Goal: Book appointment/travel/reservation

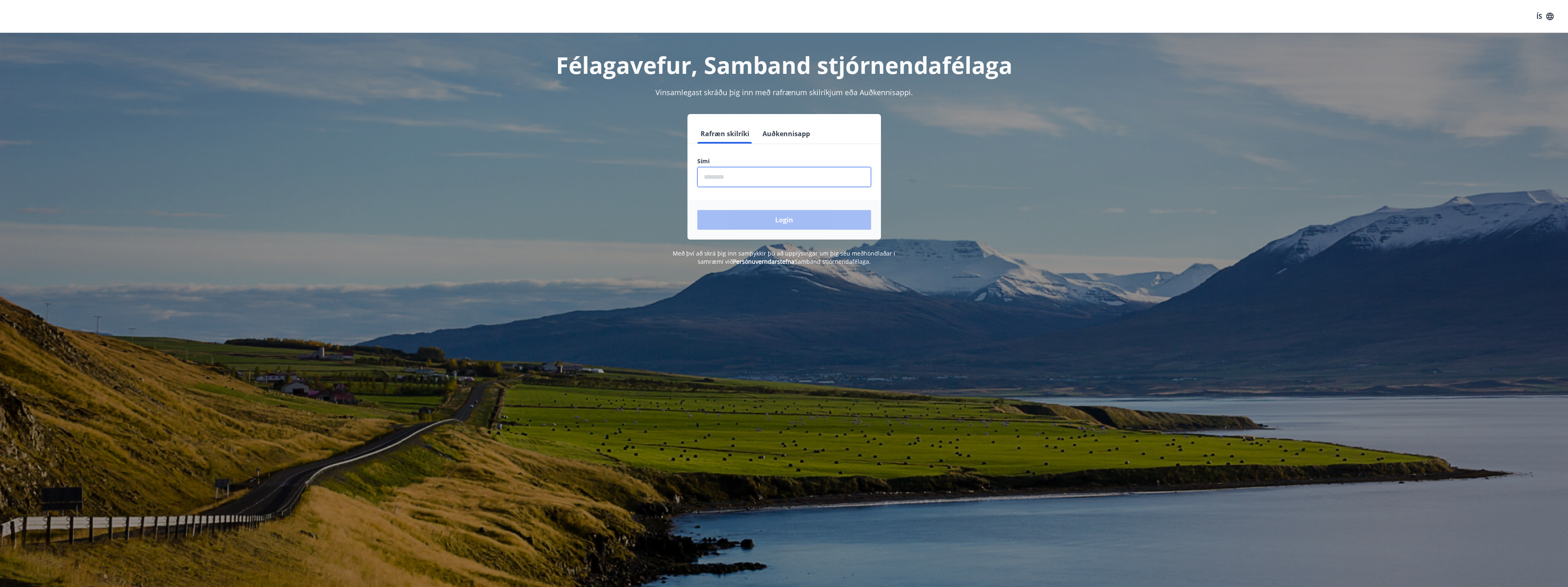
click at [794, 181] on input "phone" at bounding box center [784, 177] width 174 height 20
type input "********"
click at [785, 216] on button "Login" at bounding box center [784, 220] width 174 height 20
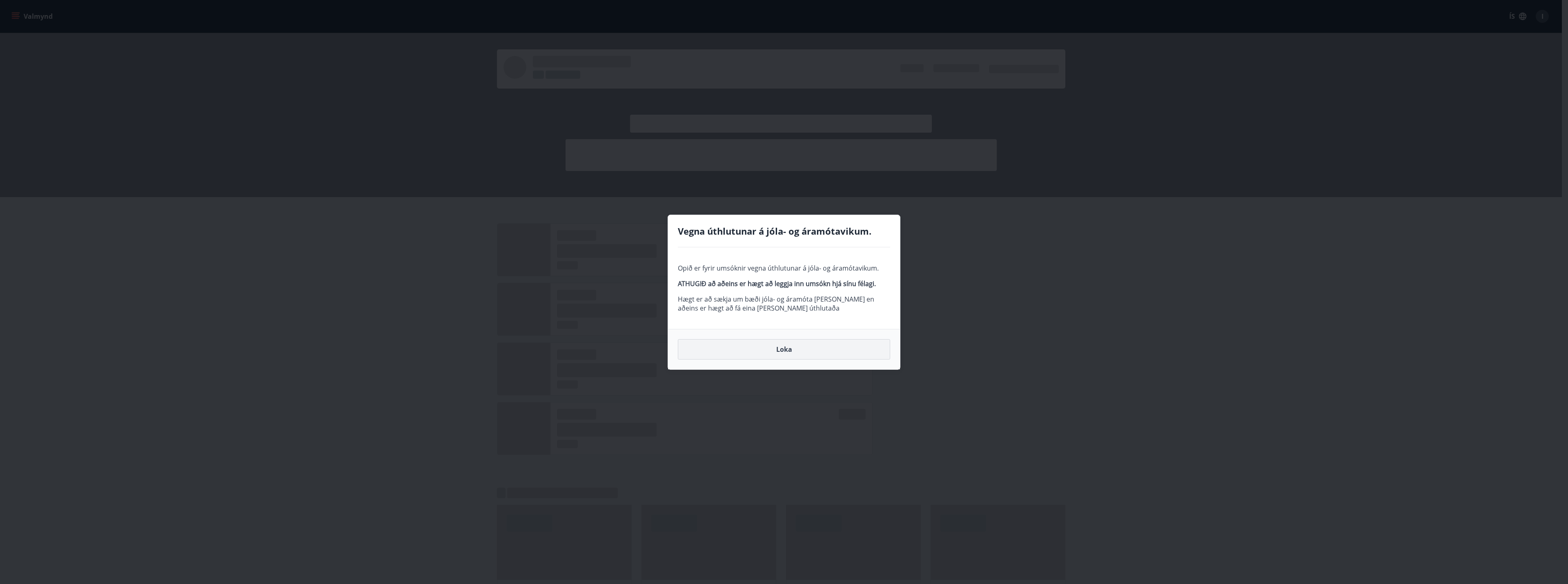
click at [787, 348] on button "Loka" at bounding box center [784, 349] width 212 height 21
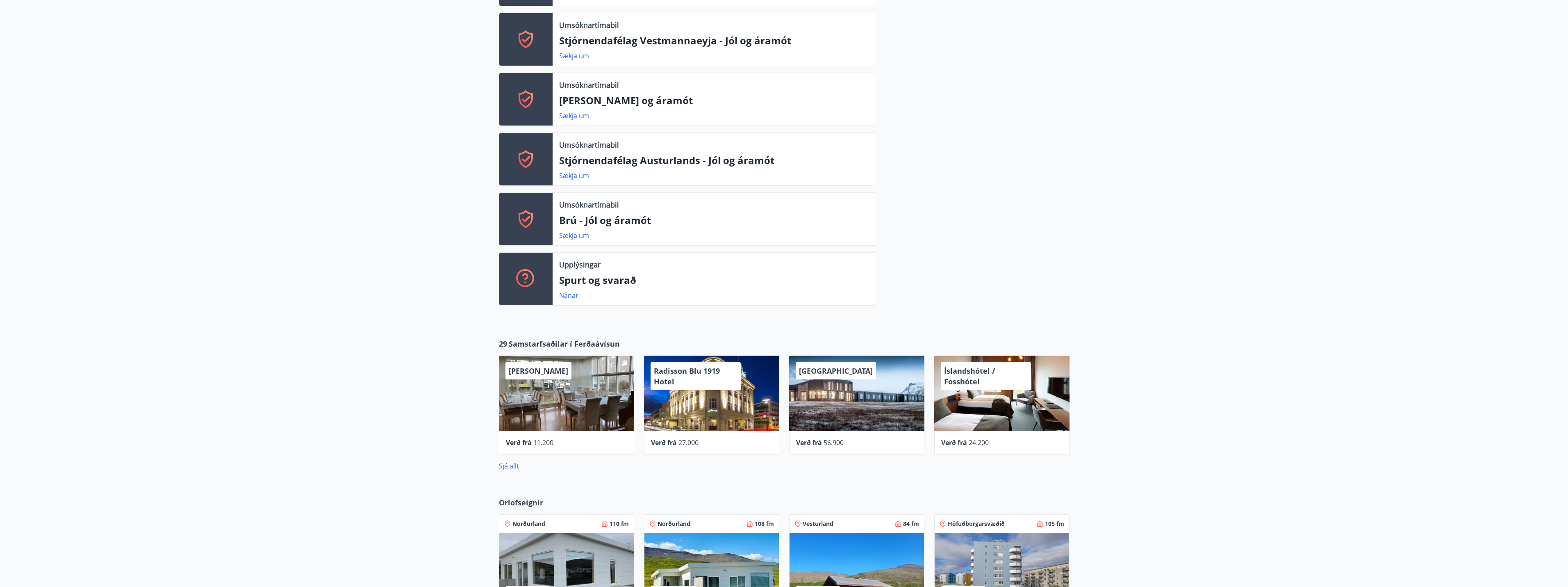
scroll to position [451, 0]
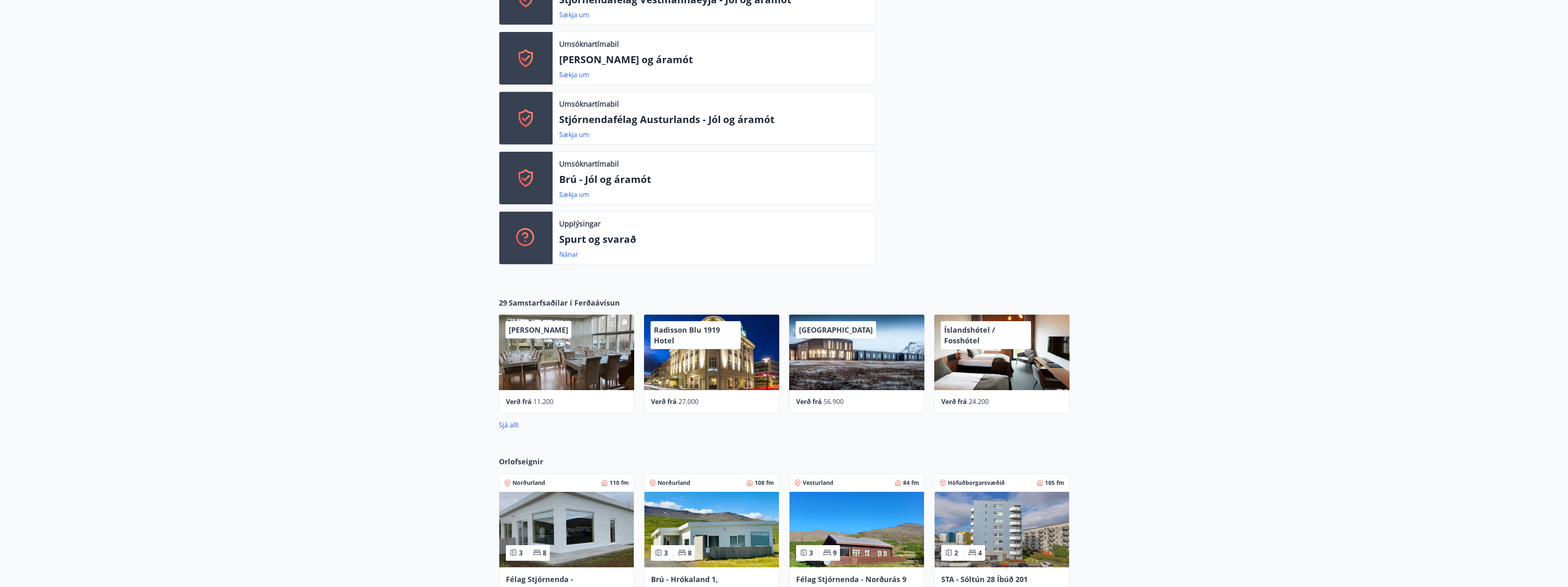
click at [546, 336] on div "[PERSON_NAME]" at bounding box center [538, 330] width 66 height 17
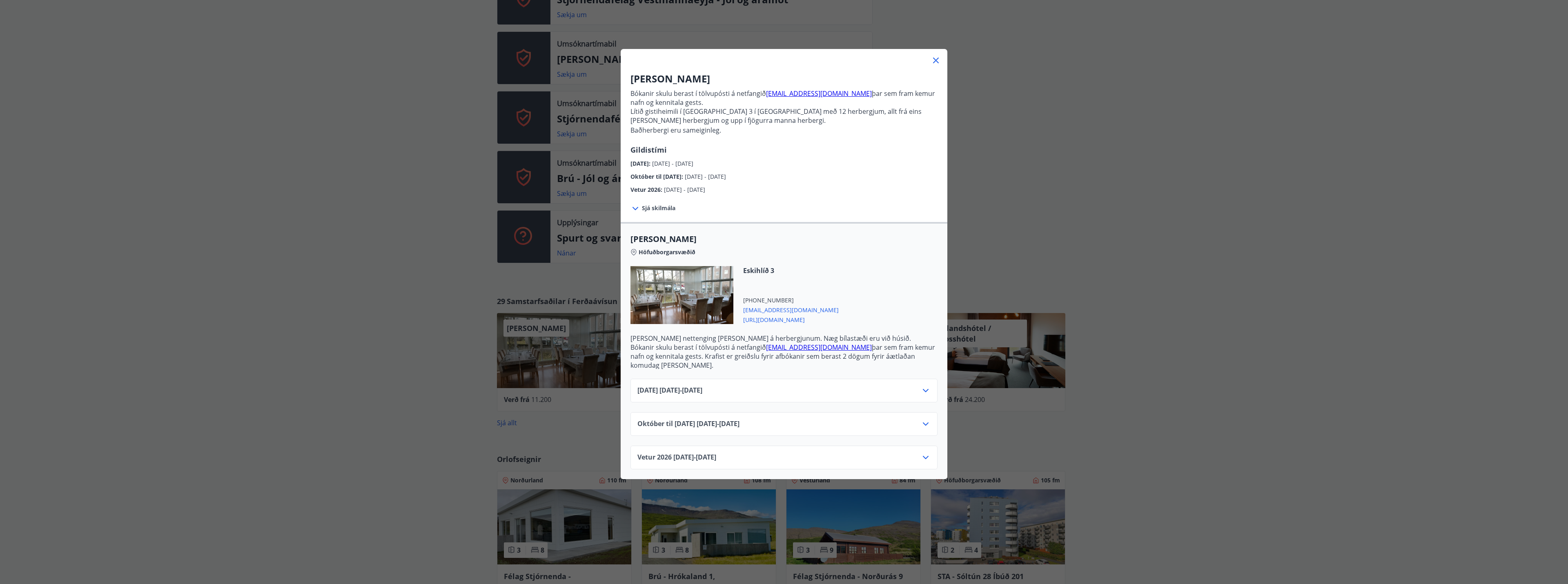
click at [935, 62] on icon at bounding box center [936, 60] width 10 height 10
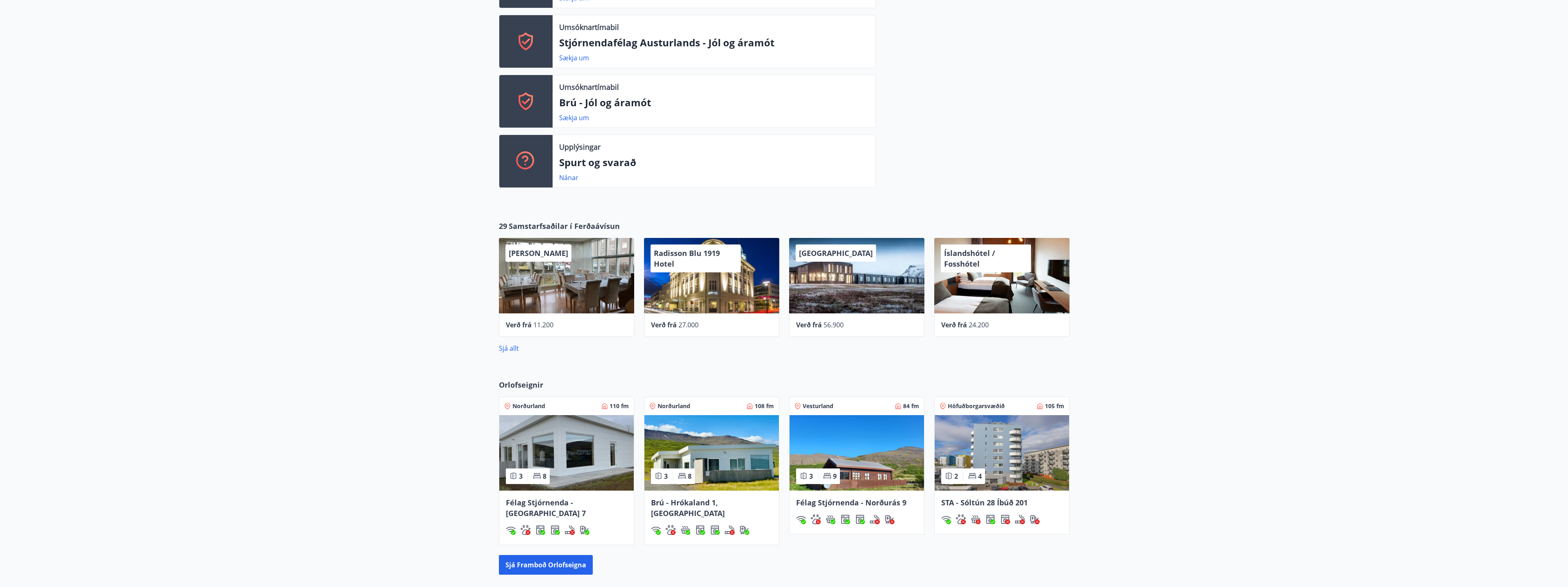
scroll to position [615, 0]
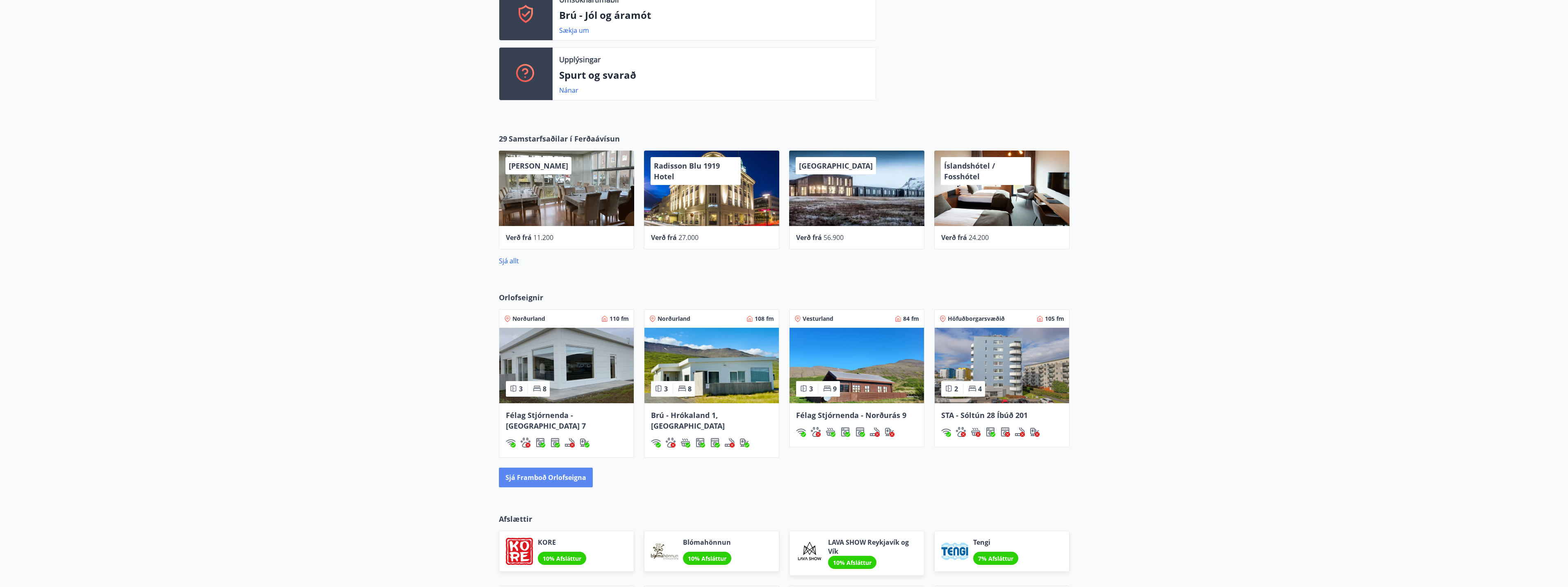
click at [537, 468] on button "Sjá framboð orlofseigna" at bounding box center [546, 478] width 94 height 20
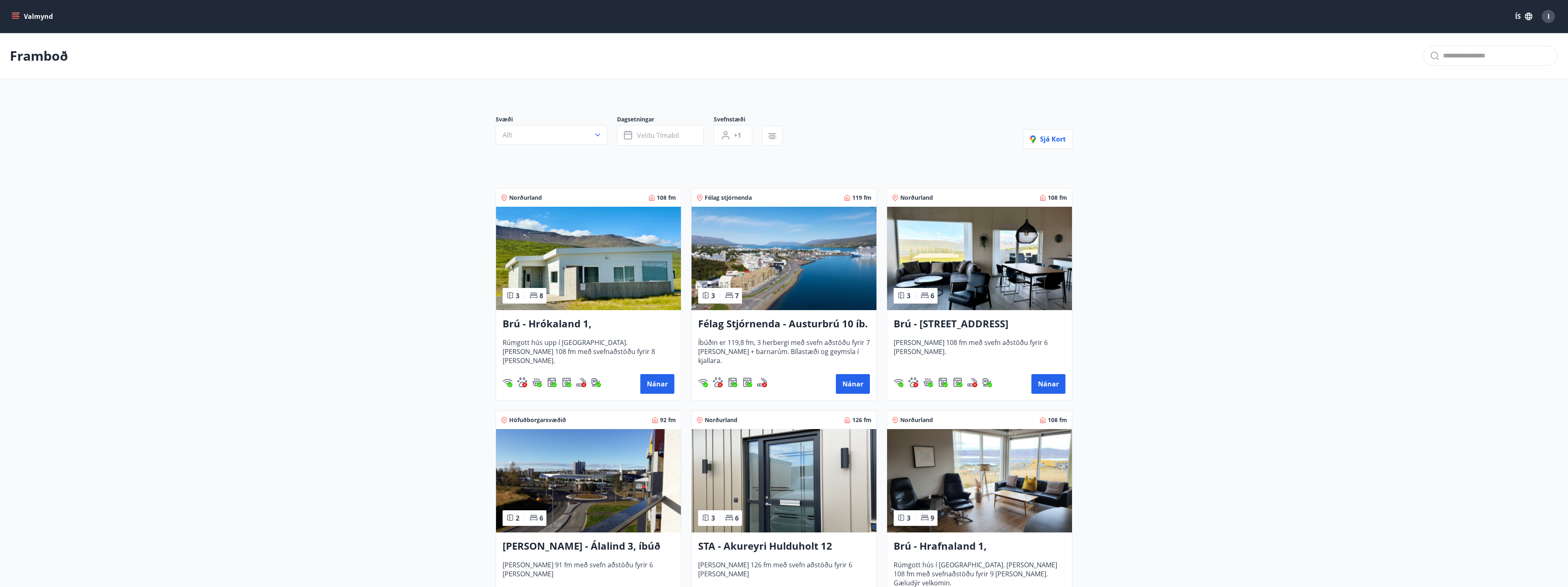
click at [574, 137] on button "Allt" at bounding box center [551, 135] width 111 height 20
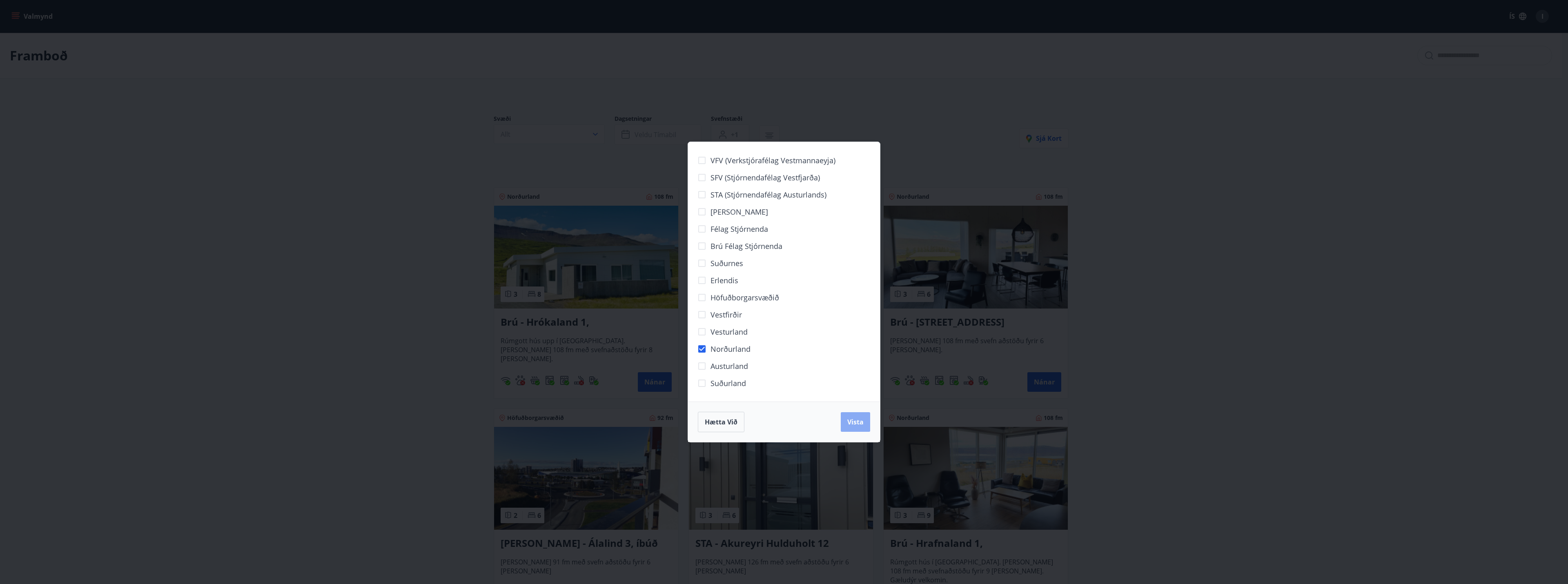
click at [861, 419] on span "Vista" at bounding box center [855, 422] width 16 height 9
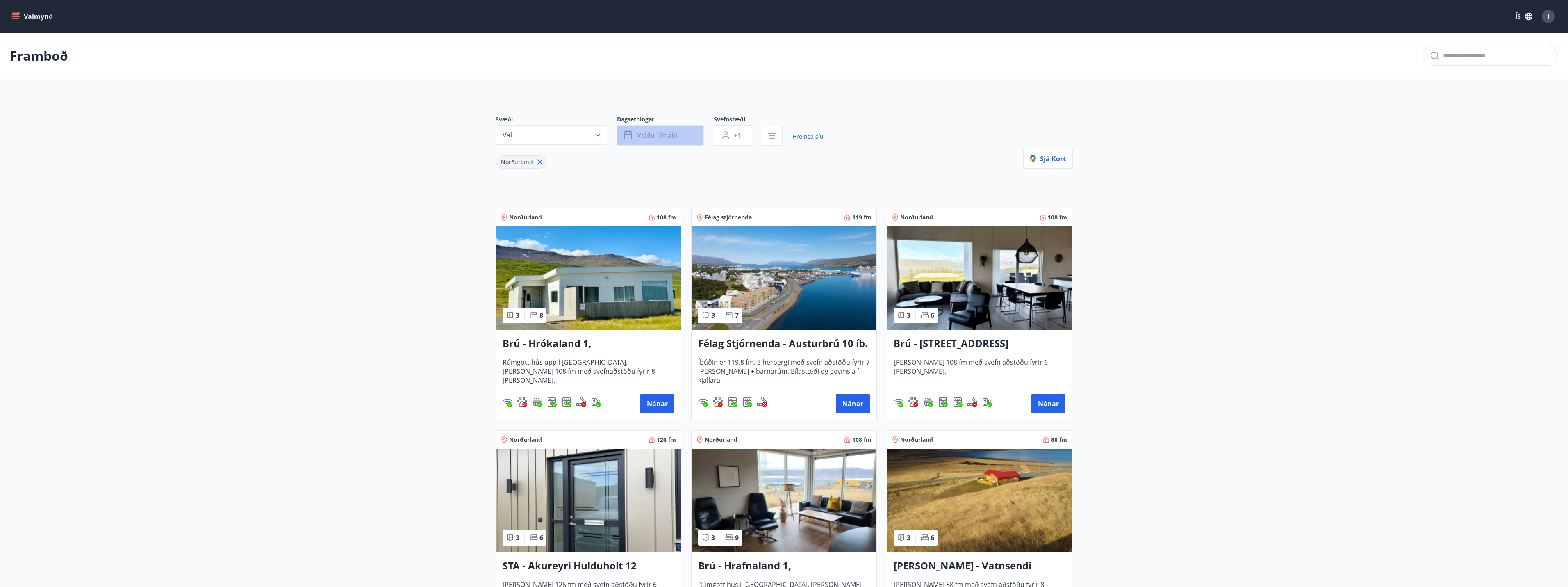
click at [670, 131] on span "Veldu tímabil" at bounding box center [658, 135] width 42 height 9
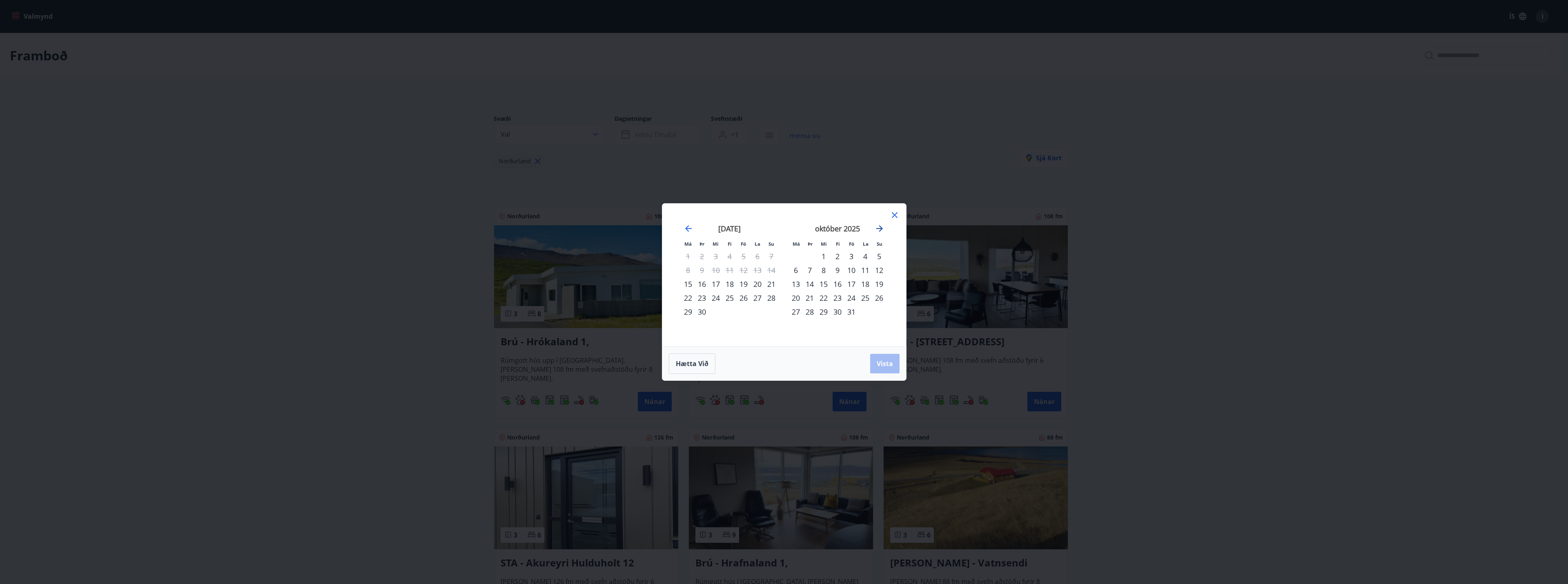
click at [878, 226] on icon "Move forward to switch to the next month." at bounding box center [880, 229] width 10 height 10
click at [708, 213] on div "Má Þr Mi Fi Fö La Su Má Þr Mi Fi Fö La Su [DATE] 1 2 3 4 5 6 7 8 9 10 11 12 13 …" at bounding box center [784, 275] width 243 height 143
click at [746, 296] on div "24" at bounding box center [743, 297] width 14 height 14
click at [773, 297] on div "26" at bounding box center [771, 297] width 14 height 14
click at [894, 364] on button "Vista" at bounding box center [885, 364] width 29 height 19
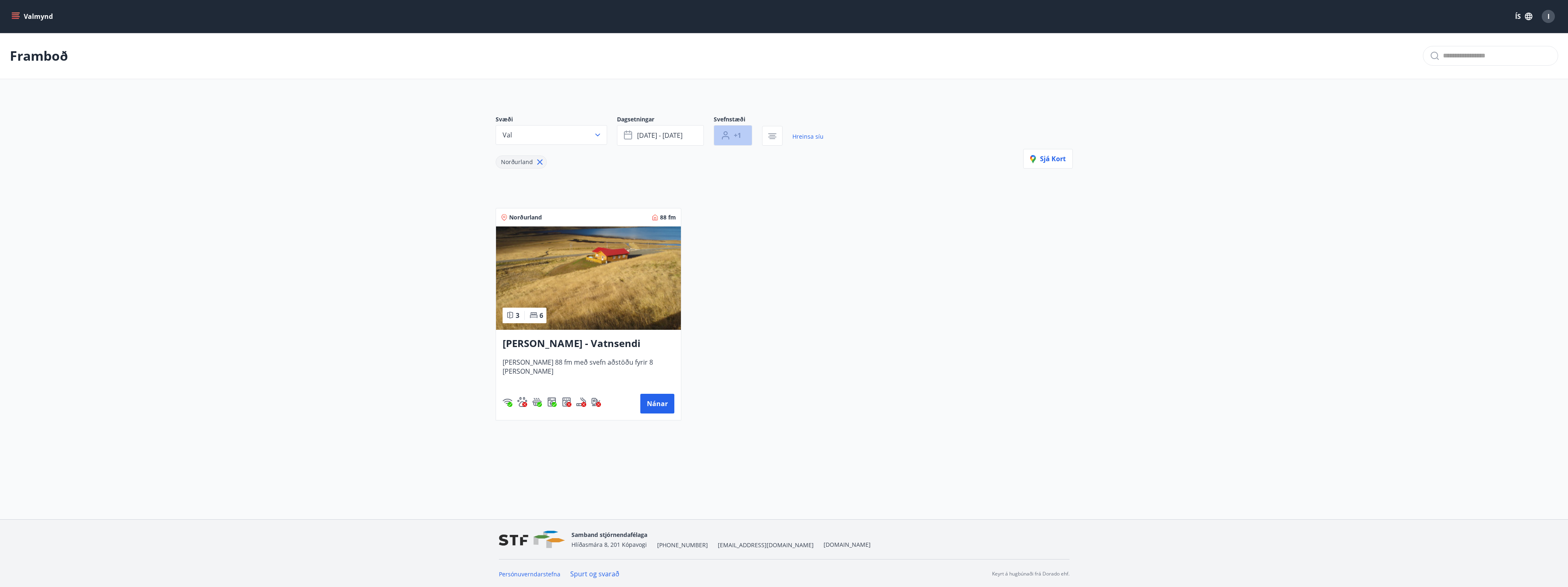
click at [736, 138] on span "+1" at bounding box center [738, 135] width 7 height 9
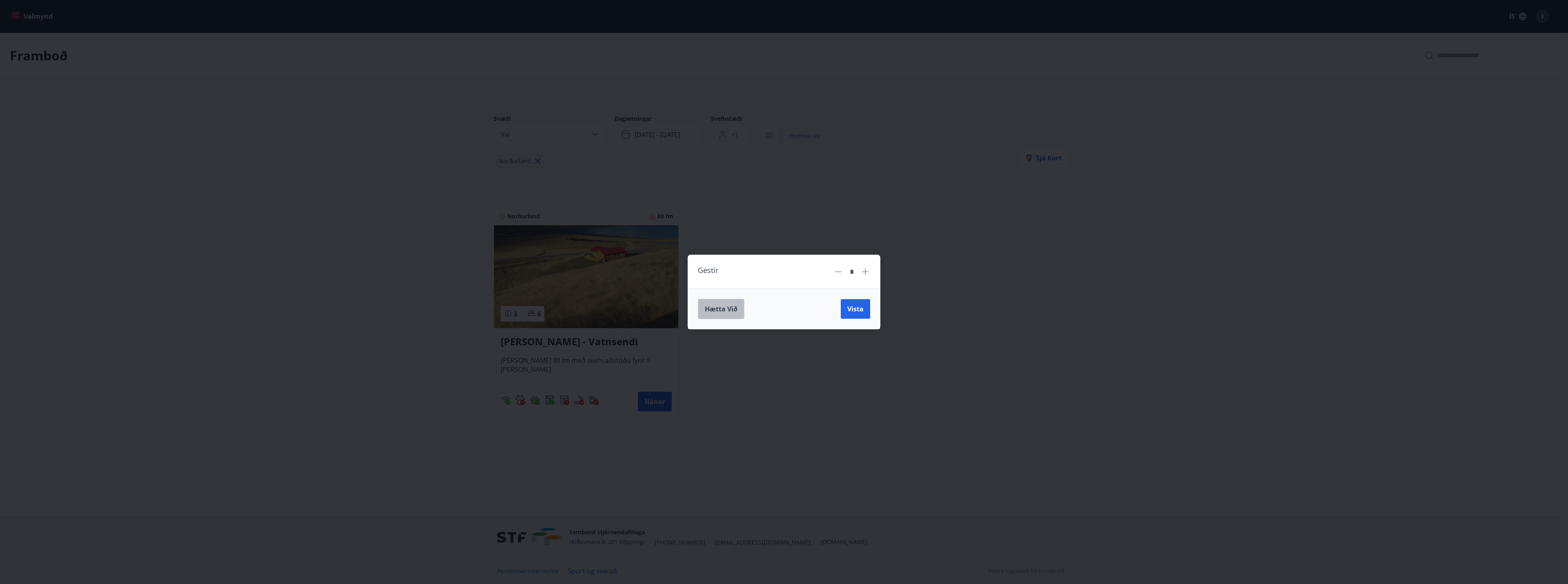
click at [730, 309] on span "Hætta við" at bounding box center [721, 308] width 33 height 9
